Goal: Communication & Community: Participate in discussion

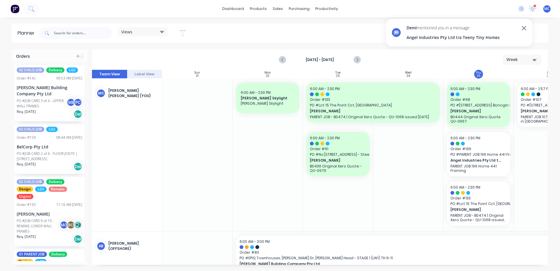
scroll to position [0, 77]
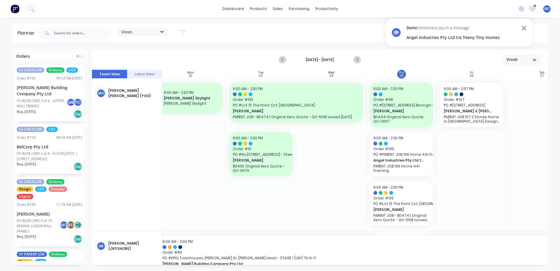
click at [434, 37] on div "Angel Industries Pty Ltd t/a Teeny Tiny Homes" at bounding box center [453, 37] width 93 height 6
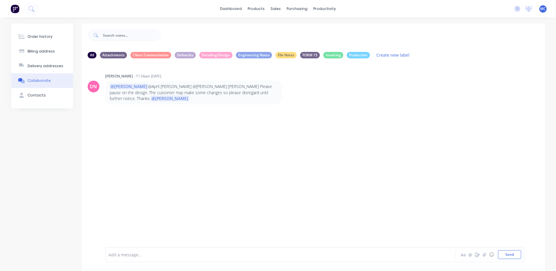
click at [36, 82] on div "Collaborate" at bounding box center [39, 80] width 23 height 5
click at [533, 7] on div "No new notifications [PERSON_NAME] all as read [PERSON_NAME] mentioned you in a…" at bounding box center [533, 8] width 46 height 9
click at [530, 6] on icon at bounding box center [528, 9] width 7 height 6
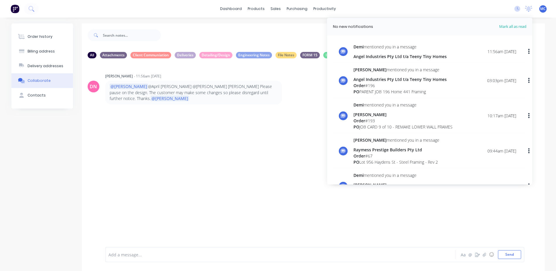
click at [414, 57] on div "Angel Industries Pty Ltd t/a Teeny Tiny Homes" at bounding box center [399, 56] width 93 height 6
click at [428, 53] on div "[PERSON_NAME] mentioned you in a message Angel Industries Pty Ltd t/a Teeny Tin…" at bounding box center [399, 52] width 93 height 16
click at [410, 82] on div "Angel Industries Pty Ltd t/a Teeny Tiny Homes" at bounding box center [399, 79] width 93 height 6
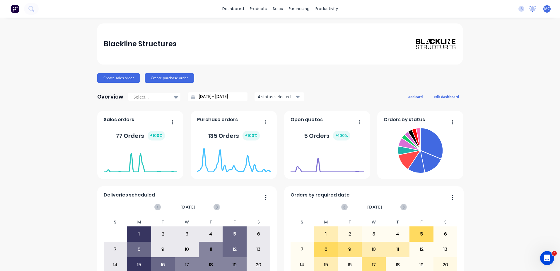
click at [529, 11] on icon at bounding box center [532, 9] width 7 height 6
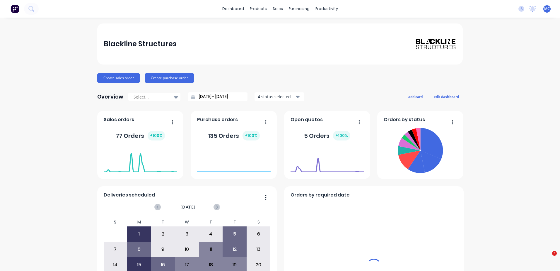
click at [529, 6] on icon at bounding box center [532, 9] width 7 height 6
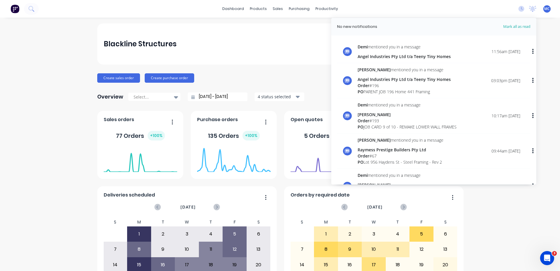
click at [403, 59] on div "Angel Industries Pty Ltd t/a Teeny Tiny Homes" at bounding box center [404, 56] width 93 height 6
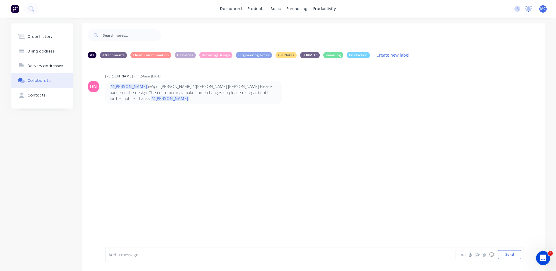
click at [529, 9] on icon at bounding box center [528, 8] width 5 height 5
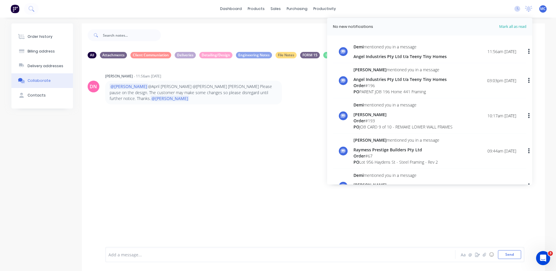
click at [224, 139] on div "DN [PERSON_NAME] - 11:56am [DATE] @[PERSON_NAME] @April [PERSON_NAME] @[PERSON_…" at bounding box center [313, 154] width 463 height 182
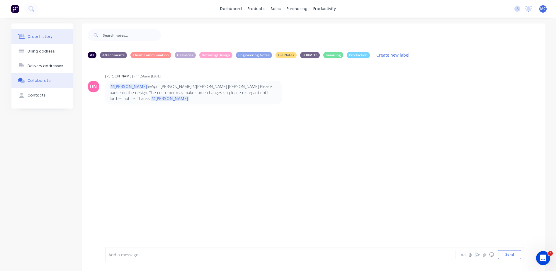
click at [36, 36] on div "Order history" at bounding box center [40, 36] width 25 height 5
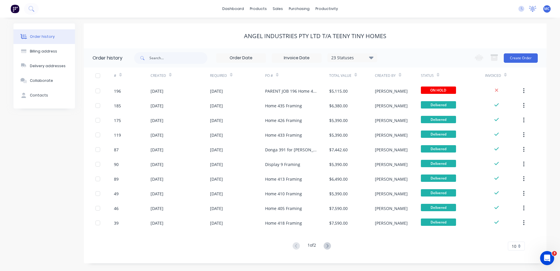
click at [534, 7] on icon at bounding box center [532, 8] width 5 height 5
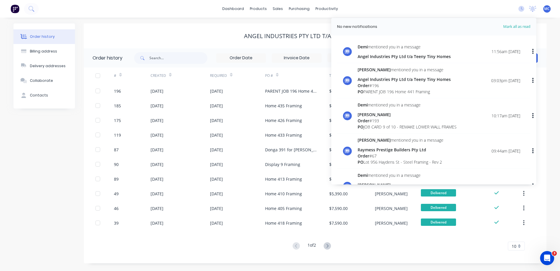
click at [392, 84] on div "Order # 196" at bounding box center [404, 85] width 93 height 6
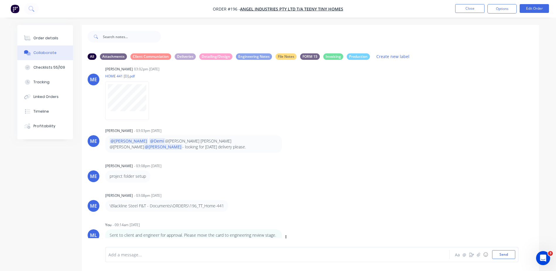
scroll to position [9, 0]
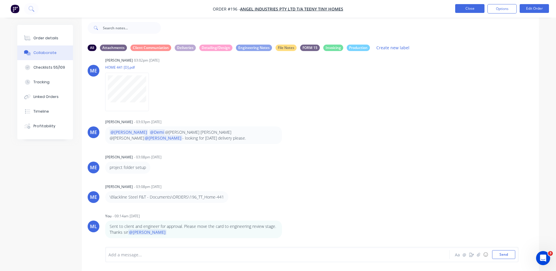
click at [464, 6] on button "Close" at bounding box center [469, 8] width 29 height 9
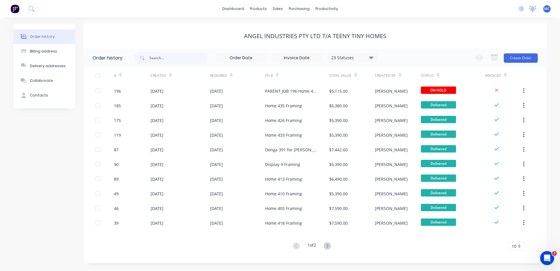
click at [529, 6] on icon at bounding box center [532, 9] width 7 height 6
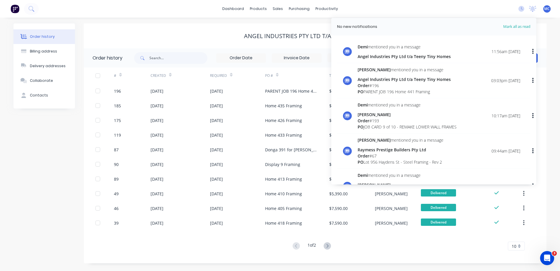
click at [401, 55] on div "Angel Industries Pty Ltd t/a Teeny Tiny Homes" at bounding box center [404, 56] width 93 height 6
click at [410, 54] on div "Angel Industries Pty Ltd t/a Teeny Tiny Homes" at bounding box center [404, 56] width 93 height 6
click at [392, 56] on div "Angel Industries Pty Ltd t/a Teeny Tiny Homes" at bounding box center [404, 56] width 93 height 6
click at [409, 52] on div "[PERSON_NAME] mentioned you in a message Angel Industries Pty Ltd t/a Teeny Tin…" at bounding box center [404, 52] width 93 height 16
click at [520, 9] on icon at bounding box center [522, 9] width 6 height 6
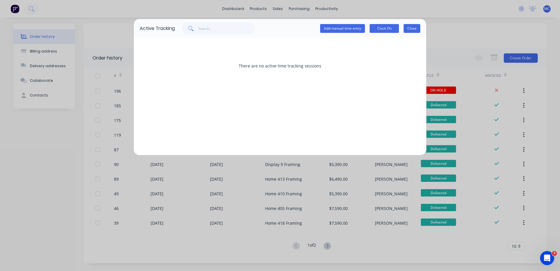
click at [415, 24] on button "Close" at bounding box center [412, 28] width 17 height 9
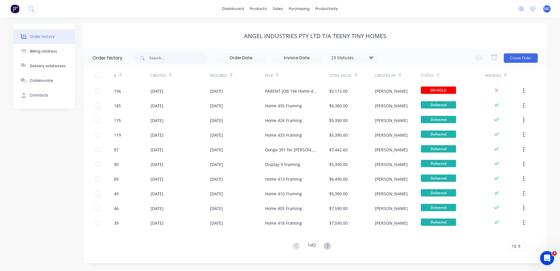
click at [43, 39] on div "Order history" at bounding box center [42, 36] width 25 height 5
click at [535, 8] on icon at bounding box center [532, 9] width 7 height 6
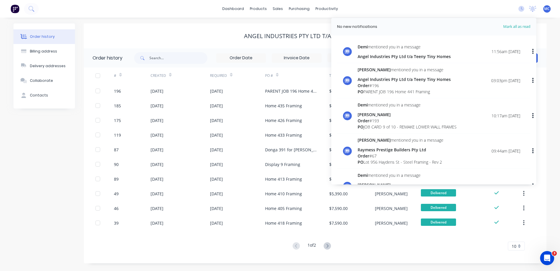
click at [408, 3] on div "dashboard products sales purchasing productivity dashboard products Product Cat…" at bounding box center [280, 9] width 560 height 18
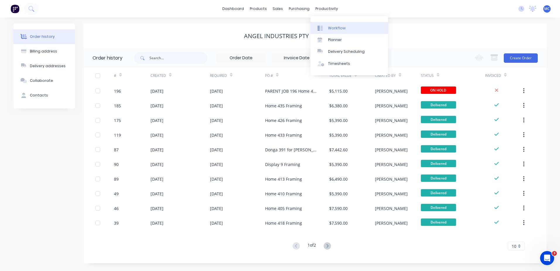
click at [335, 25] on div "Workflow" at bounding box center [337, 27] width 18 height 5
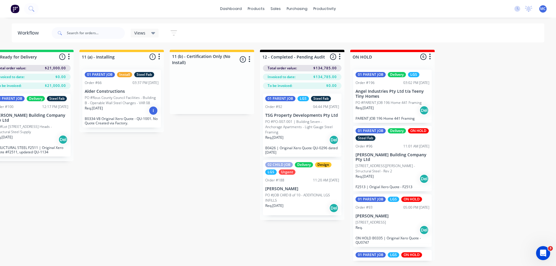
click at [398, 103] on p "PO #PARENT JOB 196 Home 441 Framing" at bounding box center [388, 102] width 66 height 5
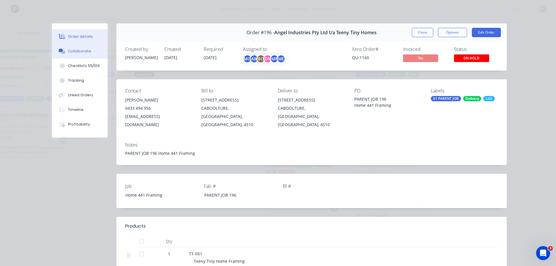
click at [74, 52] on div "Collaborate" at bounding box center [79, 51] width 23 height 5
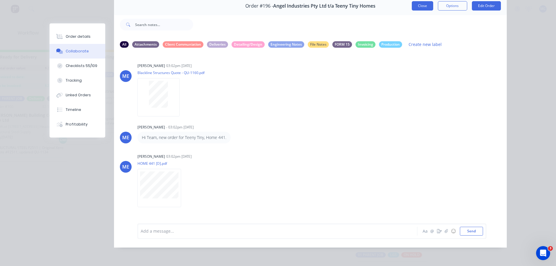
click at [428, 1] on button "Close" at bounding box center [422, 5] width 21 height 9
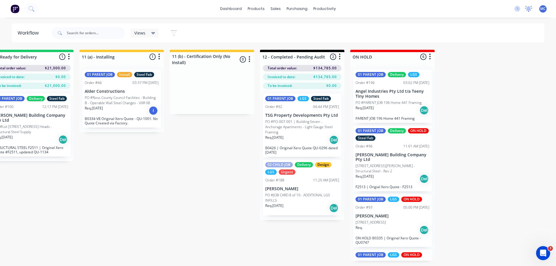
click at [527, 7] on icon at bounding box center [528, 9] width 7 height 6
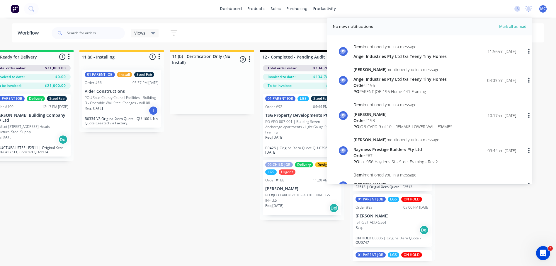
click at [380, 50] on div "[PERSON_NAME] mentioned you in a message Angel Industries Pty Ltd t/a Teeny Tin…" at bounding box center [399, 52] width 93 height 16
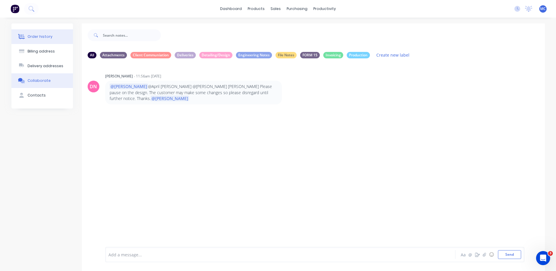
click at [41, 38] on div "Order history" at bounding box center [40, 36] width 25 height 5
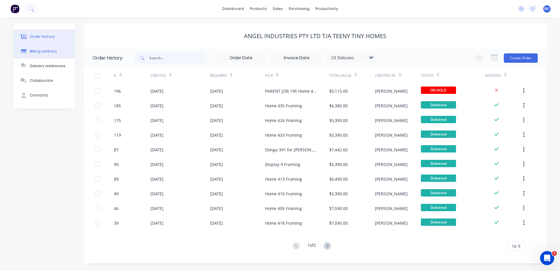
click at [50, 47] on button "Billing address" at bounding box center [44, 51] width 62 height 15
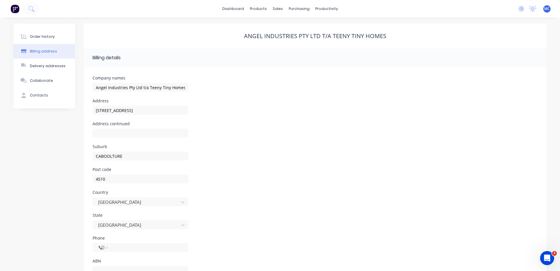
select select "AU"
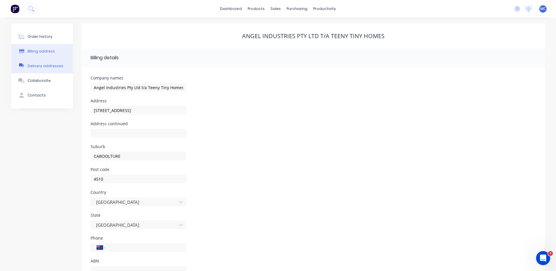
click at [47, 70] on button "Delivery addresses" at bounding box center [42, 66] width 62 height 15
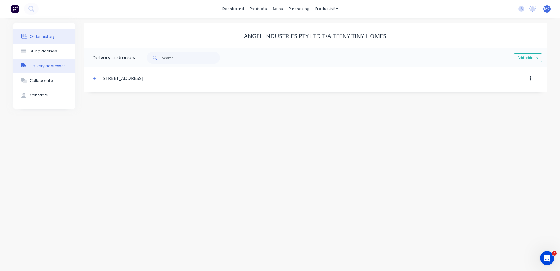
click at [43, 36] on div "Order history" at bounding box center [42, 36] width 25 height 5
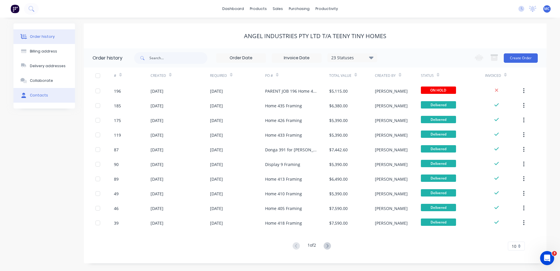
click at [45, 92] on button "Contacts" at bounding box center [44, 95] width 62 height 15
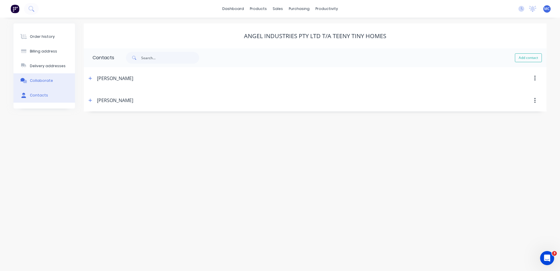
click at [45, 84] on button "Collaborate" at bounding box center [44, 80] width 62 height 15
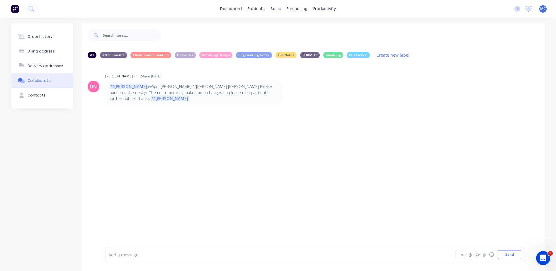
click at [171, 254] on div at bounding box center [263, 254] width 309 height 6
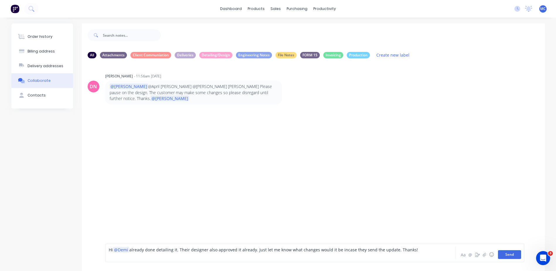
click at [505, 253] on button "Send" at bounding box center [509, 254] width 23 height 9
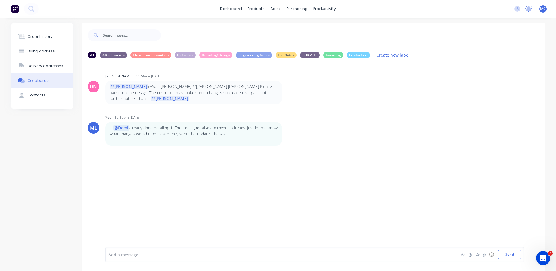
click at [528, 8] on icon at bounding box center [528, 8] width 5 height 5
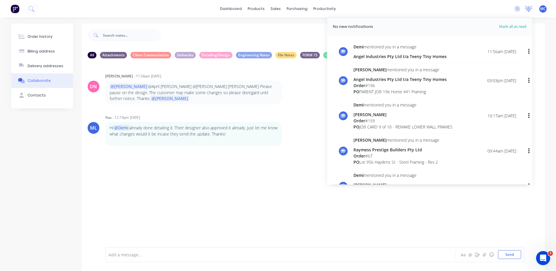
click at [528, 8] on icon at bounding box center [528, 8] width 5 height 5
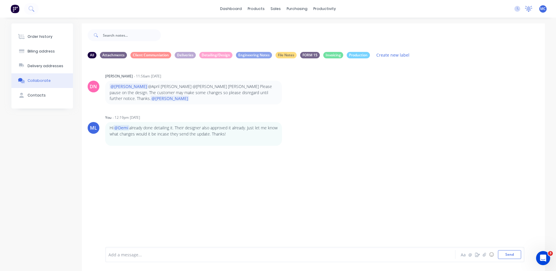
click at [528, 9] on icon at bounding box center [528, 8] width 5 height 5
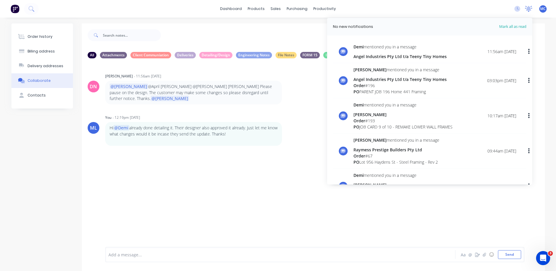
click at [528, 9] on icon at bounding box center [528, 8] width 5 height 5
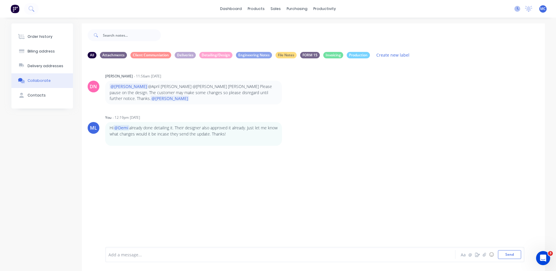
click at [517, 8] on icon at bounding box center [517, 9] width 6 height 6
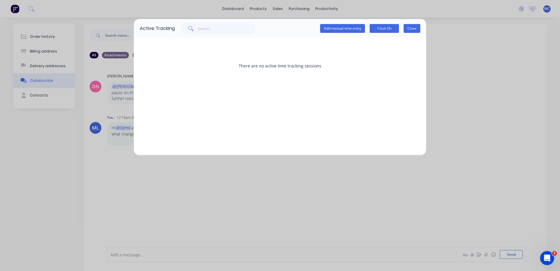
click at [414, 27] on button "Close" at bounding box center [412, 28] width 17 height 9
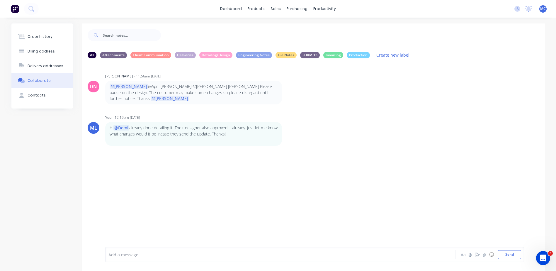
click at [13, 9] on img at bounding box center [15, 8] width 9 height 9
